Goal: Information Seeking & Learning: Learn about a topic

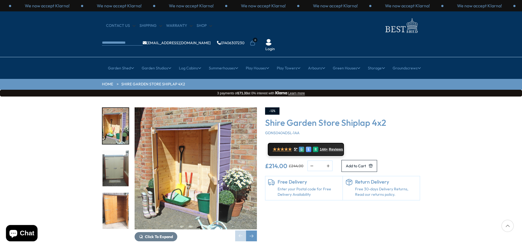
click at [113, 154] on img "2 / 9" at bounding box center [115, 169] width 26 height 36
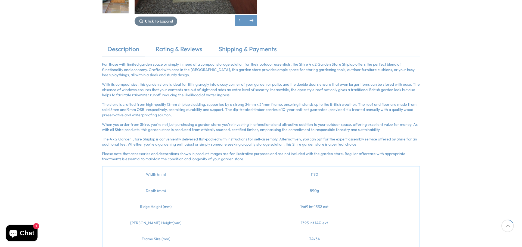
scroll to position [272, 0]
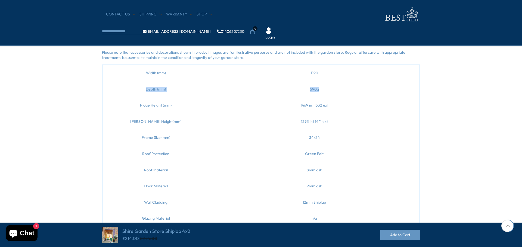
drag, startPoint x: 318, startPoint y: 89, endPoint x: 233, endPoint y: 117, distance: 90.2
click at [139, 92] on tr "Depth (mm) 590g" at bounding box center [260, 89] width 317 height 16
click at [260, 119] on td "1393 int 1441 ext" at bounding box center [314, 122] width 210 height 16
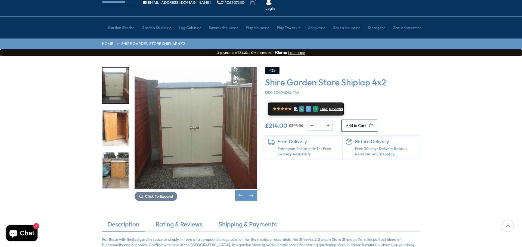
scroll to position [0, 0]
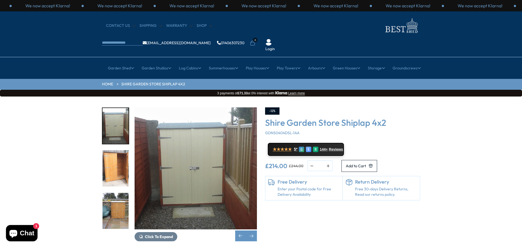
click at [111, 151] on img "3 / 9" at bounding box center [115, 169] width 26 height 36
click at [117, 193] on img "4 / 9" at bounding box center [115, 211] width 26 height 36
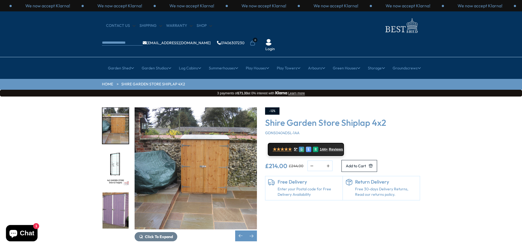
click at [117, 193] on img "6 / 9" at bounding box center [115, 211] width 26 height 36
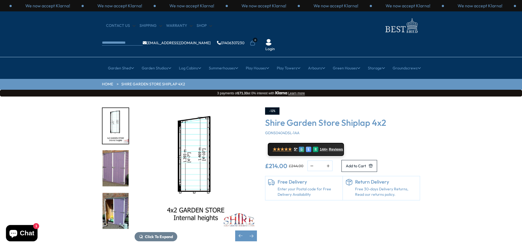
click at [118, 194] on img "7 / 9" at bounding box center [115, 211] width 26 height 36
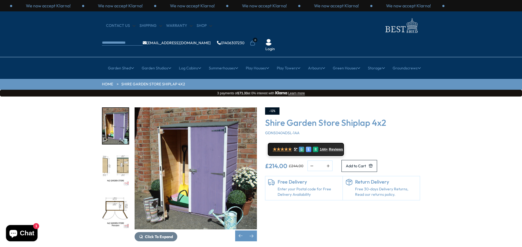
click at [118, 194] on img "9 / 9" at bounding box center [115, 211] width 26 height 36
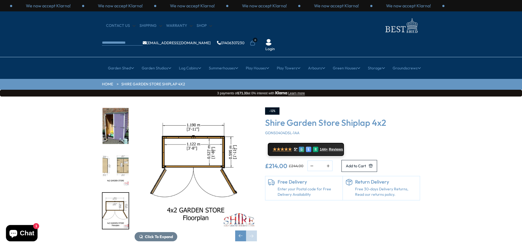
click at [120, 157] on img "8 / 9" at bounding box center [115, 169] width 26 height 36
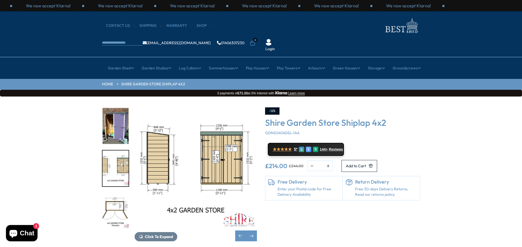
click at [114, 193] on img "9 / 9" at bounding box center [115, 211] width 26 height 36
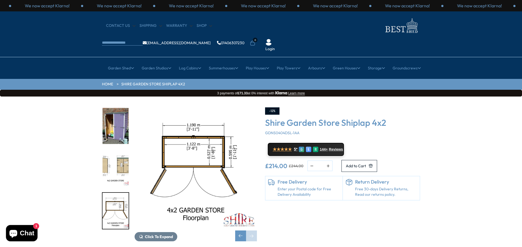
click at [99, 146] on div "Click To Expand Click To Expand Click To Expand Click To Expand Click To Expand…" at bounding box center [179, 175] width 163 height 134
click at [110, 151] on img "8 / 9" at bounding box center [115, 169] width 26 height 36
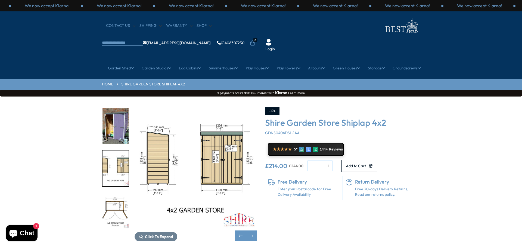
click at [121, 108] on img "7 / 9" at bounding box center [115, 126] width 26 height 36
